Goal: Complete application form

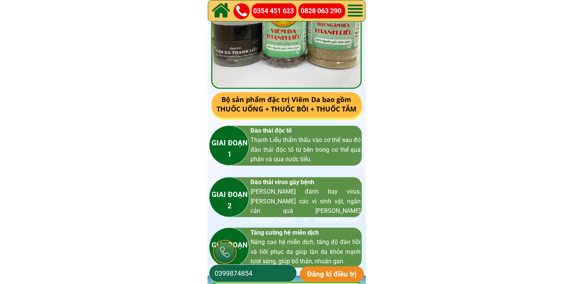
scroll to position [1132, 0]
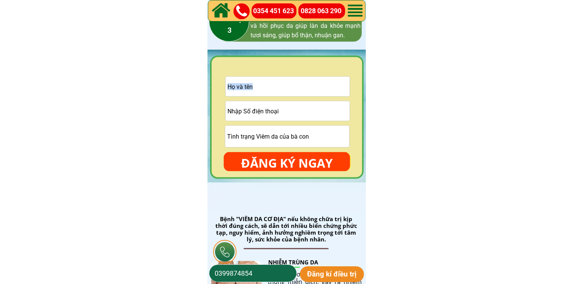
drag, startPoint x: 273, startPoint y: 121, endPoint x: 273, endPoint y: 117, distance: 4.2
click at [273, 120] on form "ĐĂNG KÝ NGAY" at bounding box center [287, 124] width 126 height 95
drag, startPoint x: 286, startPoint y: 112, endPoint x: 294, endPoint y: 120, distance: 12.0
click at [286, 112] on input "tel" at bounding box center [288, 111] width 124 height 20
paste input "0815332914"
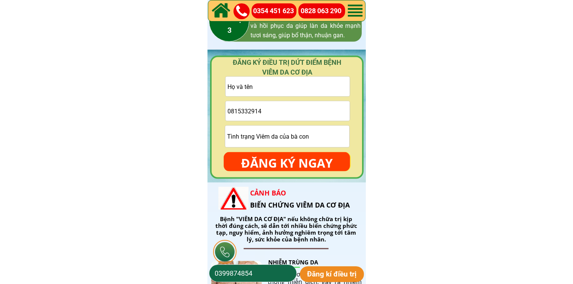
type input "0815332914"
click at [252, 87] on input "text" at bounding box center [288, 87] width 124 height 20
paste input "[PERSON_NAME] [PERSON_NAME]"
type input "[PERSON_NAME] [PERSON_NAME]"
click at [279, 163] on p "ĐĂNG KÝ NGAY" at bounding box center [287, 163] width 126 height 22
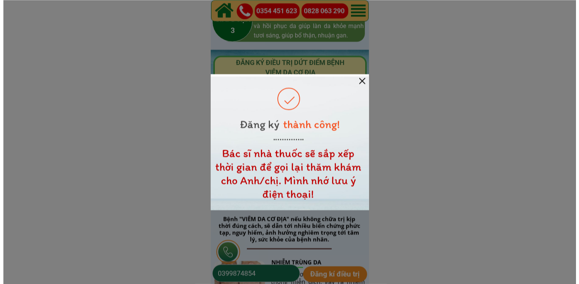
scroll to position [0, 0]
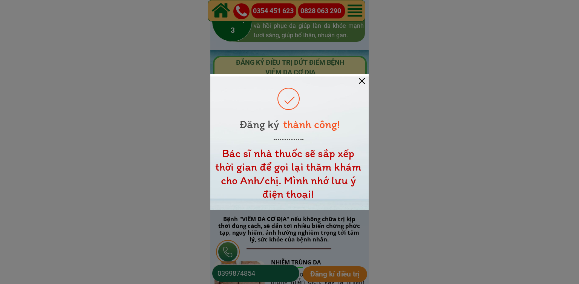
click at [364, 83] on div at bounding box center [362, 81] width 6 height 6
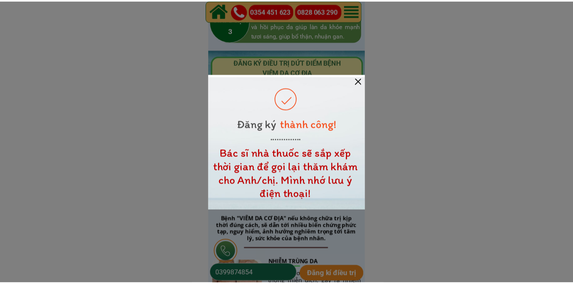
scroll to position [1132, 0]
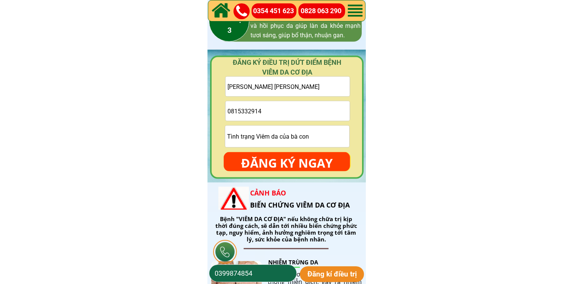
click at [294, 110] on input "0815332914" at bounding box center [288, 111] width 124 height 20
paste input "0392791386"
type input "0392791386"
click at [264, 91] on input "[PERSON_NAME] [PERSON_NAME]" at bounding box center [288, 87] width 124 height 20
paste input "[PERSON_NAME]"
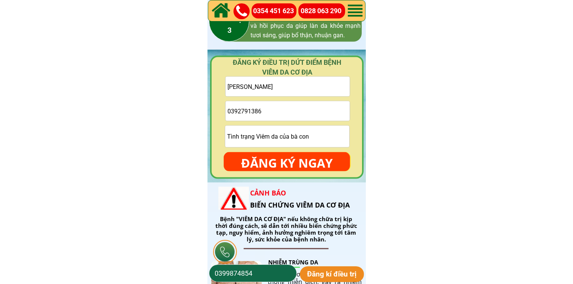
type input "[PERSON_NAME]"
click at [275, 152] on div "ĐĂNG KÝ NGAY" at bounding box center [287, 161] width 126 height 19
